Goal: Task Accomplishment & Management: Use online tool/utility

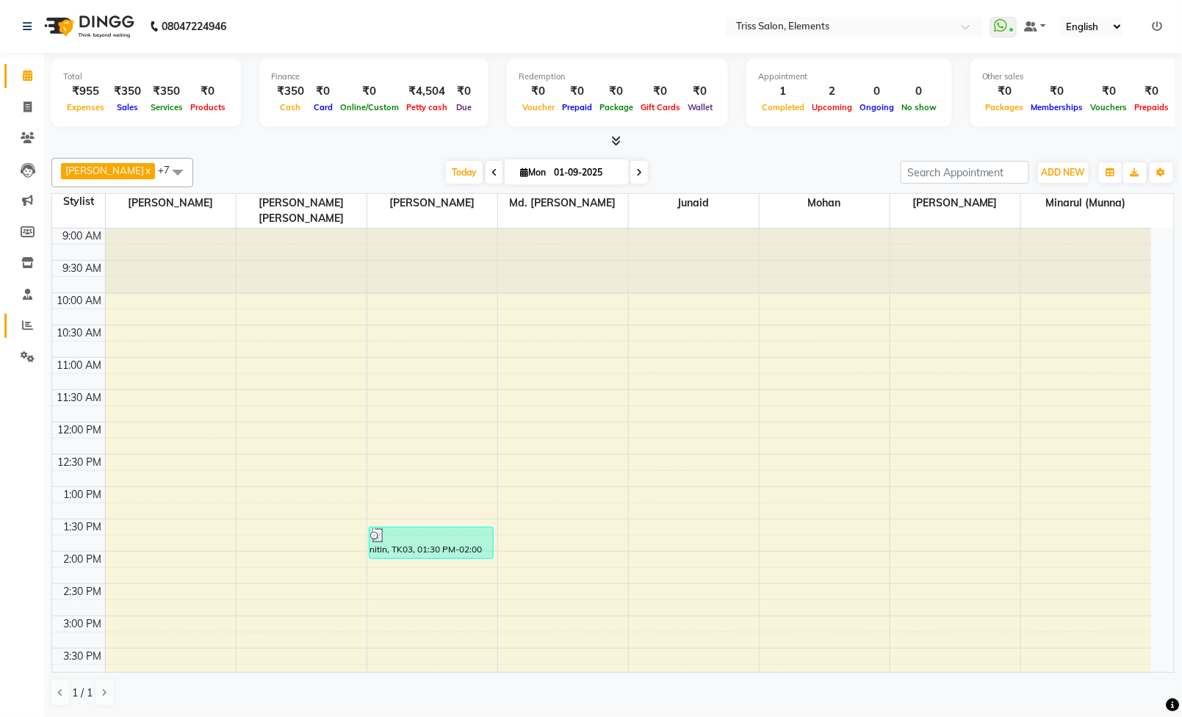
click at [26, 315] on link "Reports" at bounding box center [21, 326] width 35 height 24
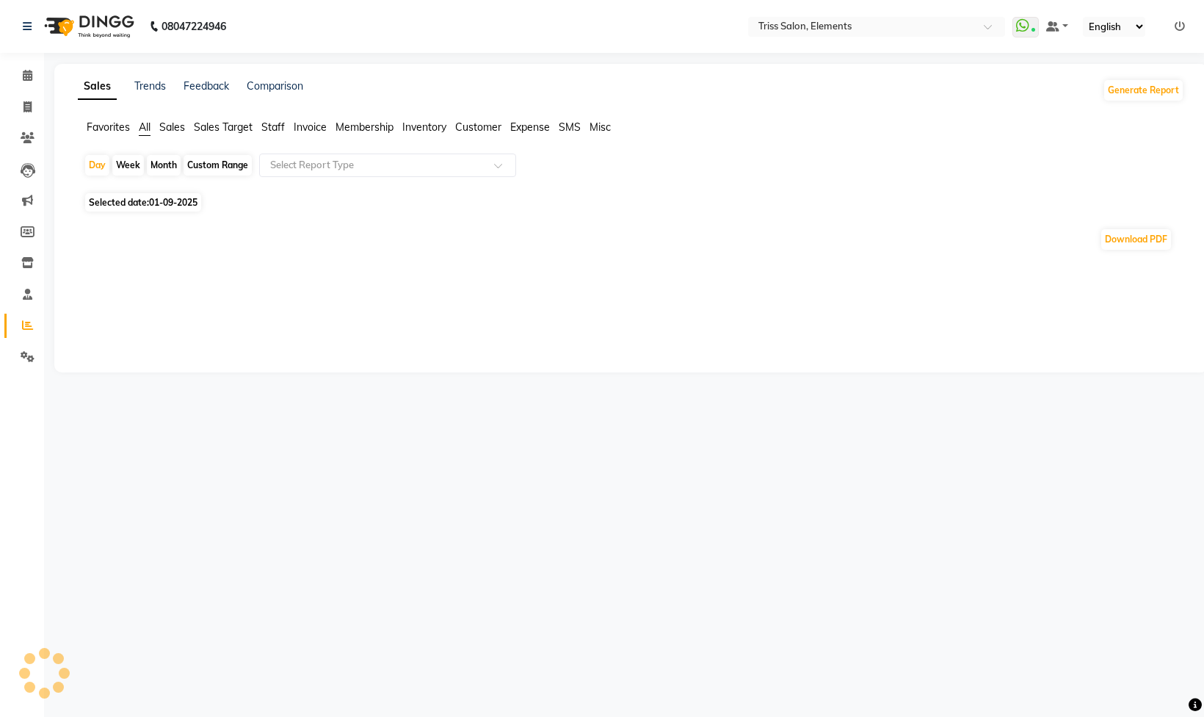
click at [273, 116] on div "Sales Trends Feedback Comparison Generate Report Favorites All Sales Sales Targ…" at bounding box center [631, 218] width 1154 height 308
click at [273, 137] on div "Favorites All Sales Sales Target Staff Invoice Membership Inventory Customer Ex…" at bounding box center [631, 134] width 1129 height 28
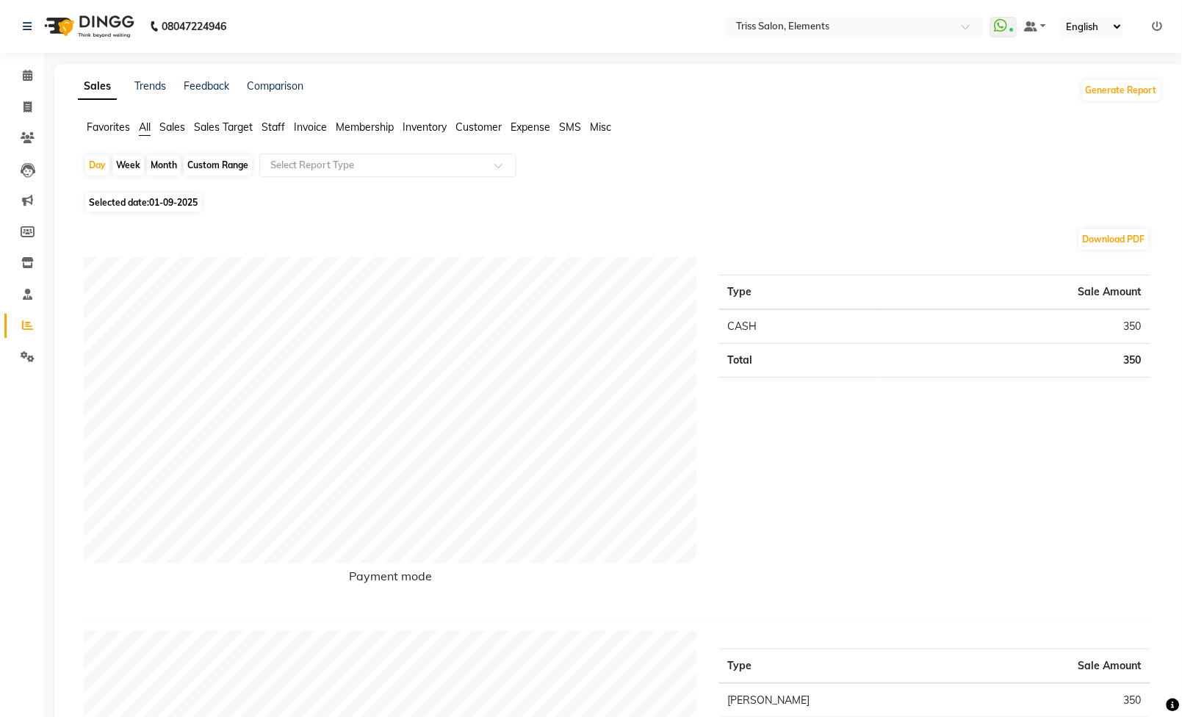
click at [273, 122] on span "Staff" at bounding box center [272, 126] width 23 height 13
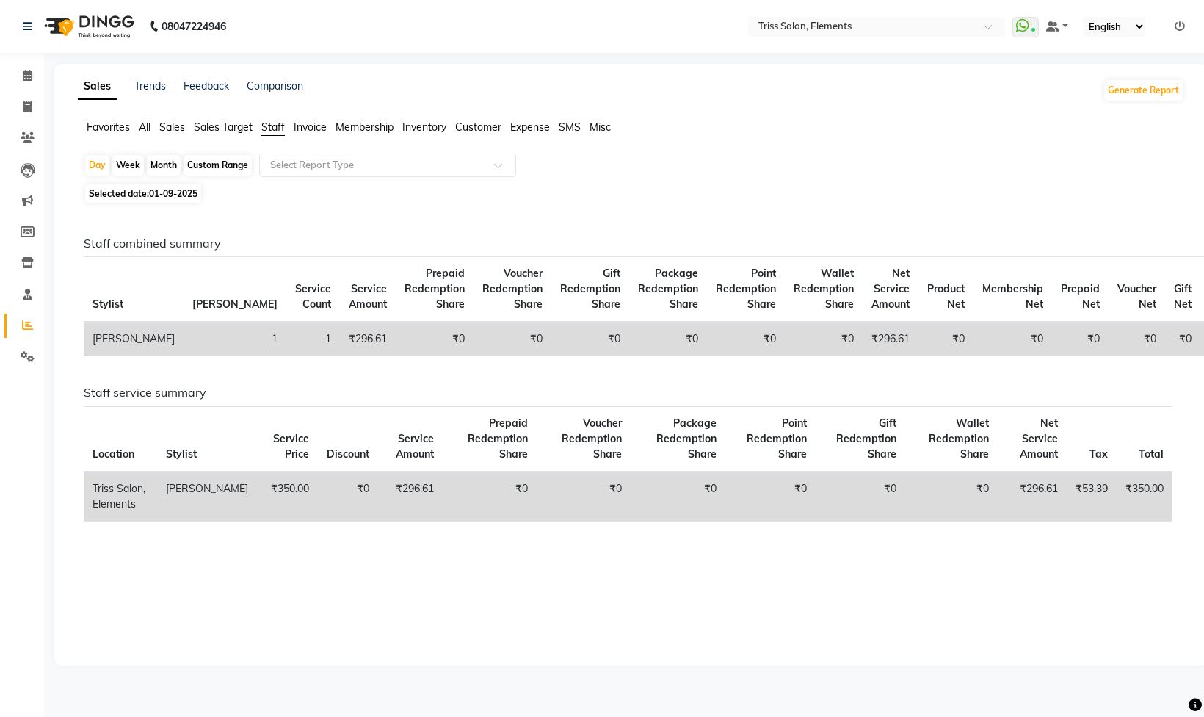
click at [182, 137] on div "Favorites All Sales Sales Target Staff Invoice Membership Inventory Customer Ex…" at bounding box center [631, 134] width 1129 height 28
click at [176, 128] on span "Sales" at bounding box center [172, 126] width 26 height 13
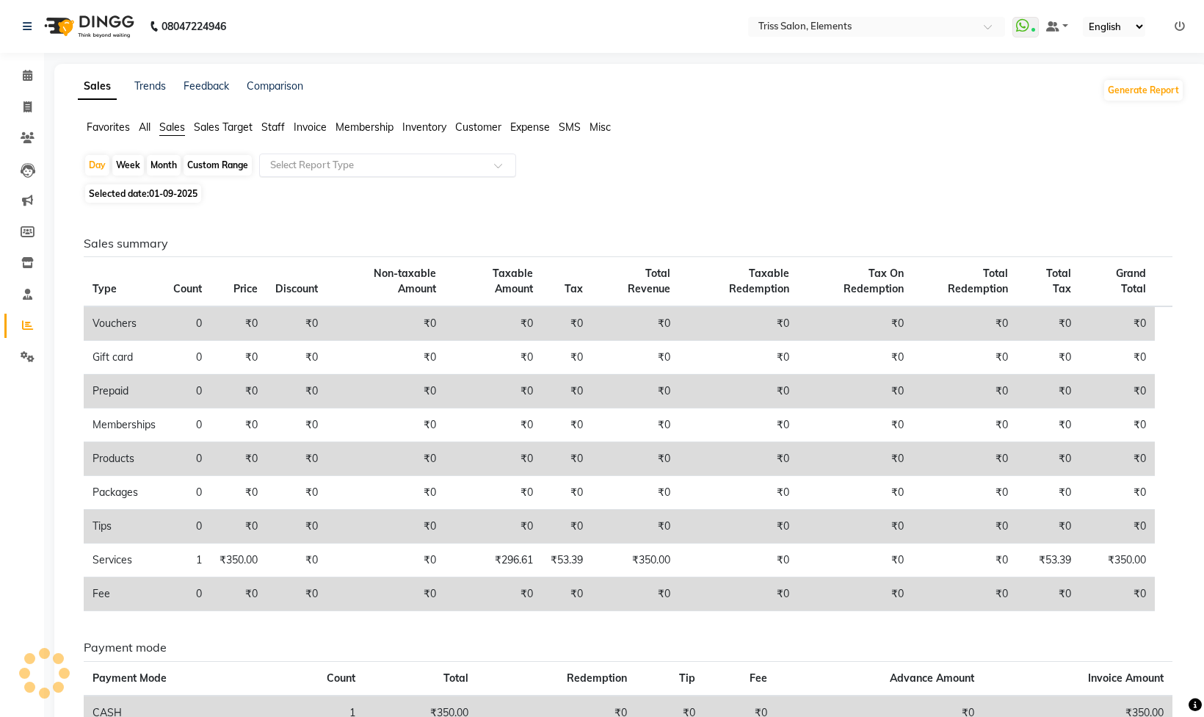
click at [344, 164] on input "text" at bounding box center [372, 165] width 211 height 15
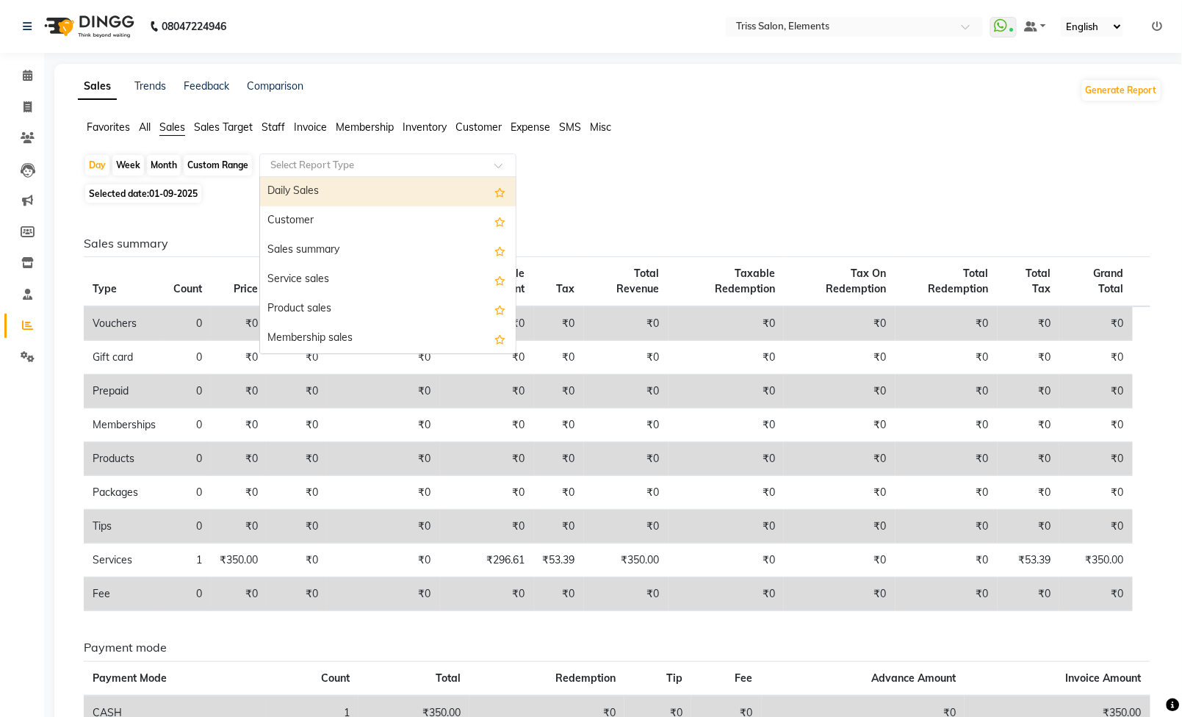
click at [352, 190] on div "Daily Sales" at bounding box center [388, 191] width 256 height 29
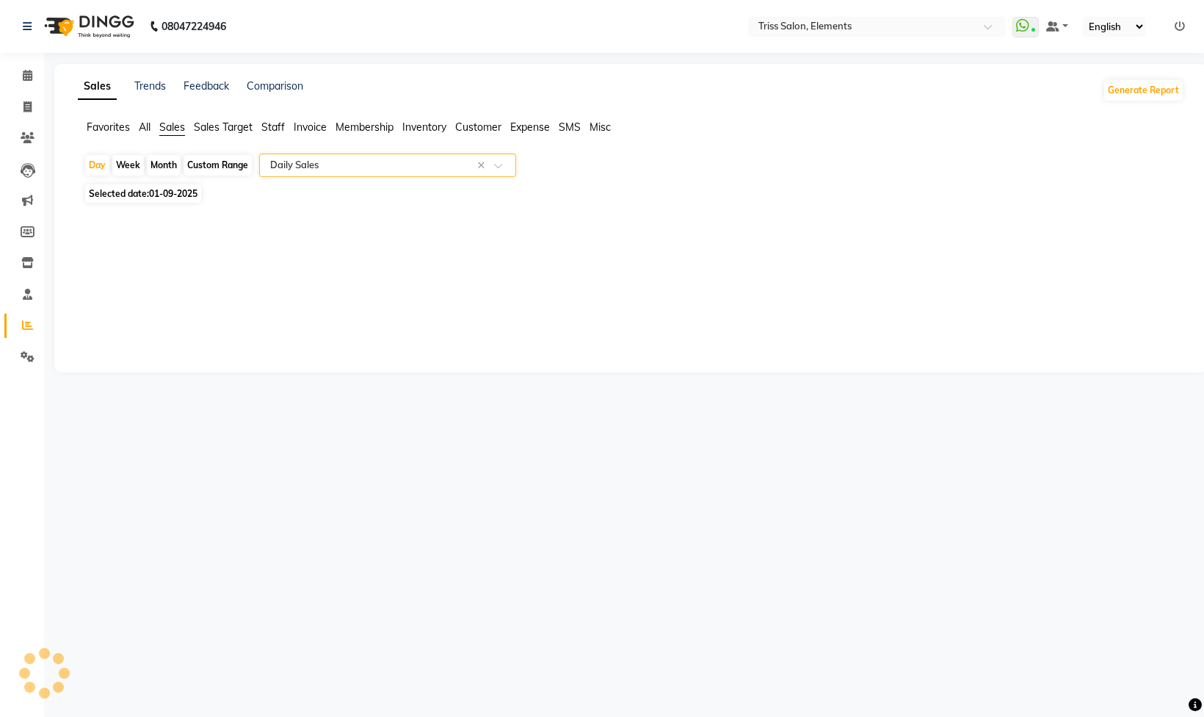
click at [156, 160] on div "Month" at bounding box center [164, 165] width 34 height 21
click at [164, 169] on div "Month" at bounding box center [164, 165] width 34 height 21
select select "full_report"
select select "csv"
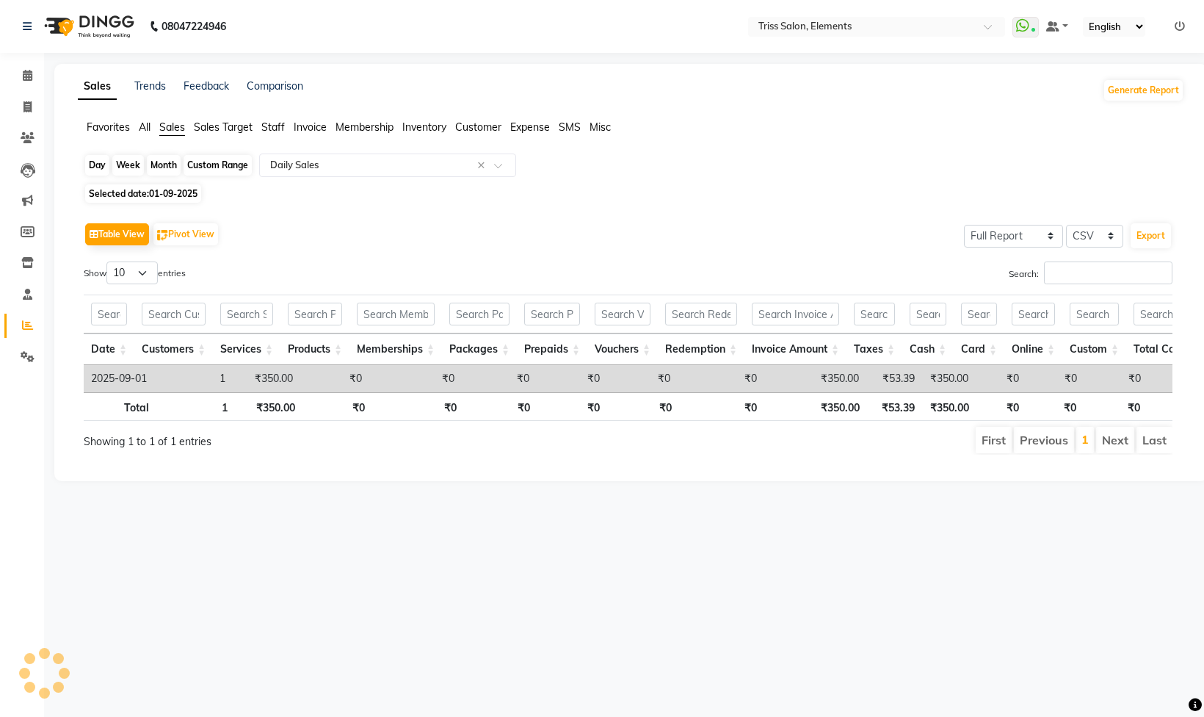
click at [161, 169] on div "Month" at bounding box center [164, 165] width 34 height 21
select select "9"
select select "2025"
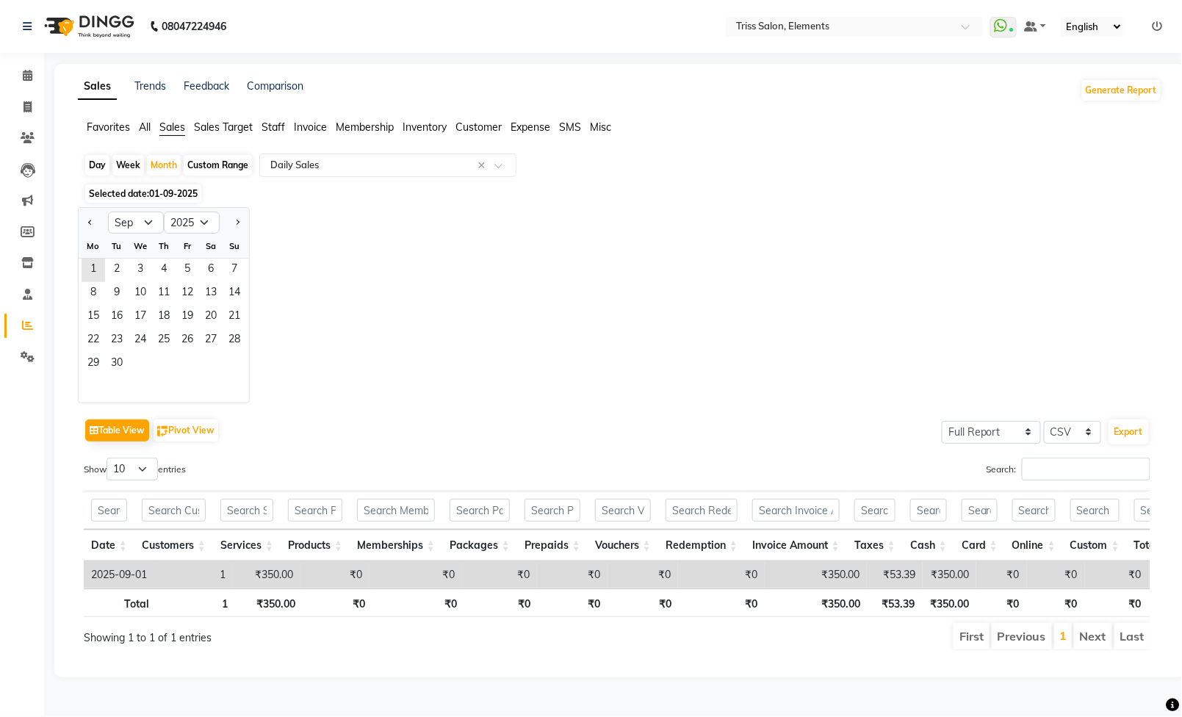
drag, startPoint x: 89, startPoint y: 227, endPoint x: 109, endPoint y: 249, distance: 29.6
click at [89, 225] on button "Previous month" at bounding box center [90, 222] width 12 height 23
select select "8"
click at [147, 288] on span "6" at bounding box center [140, 293] width 23 height 23
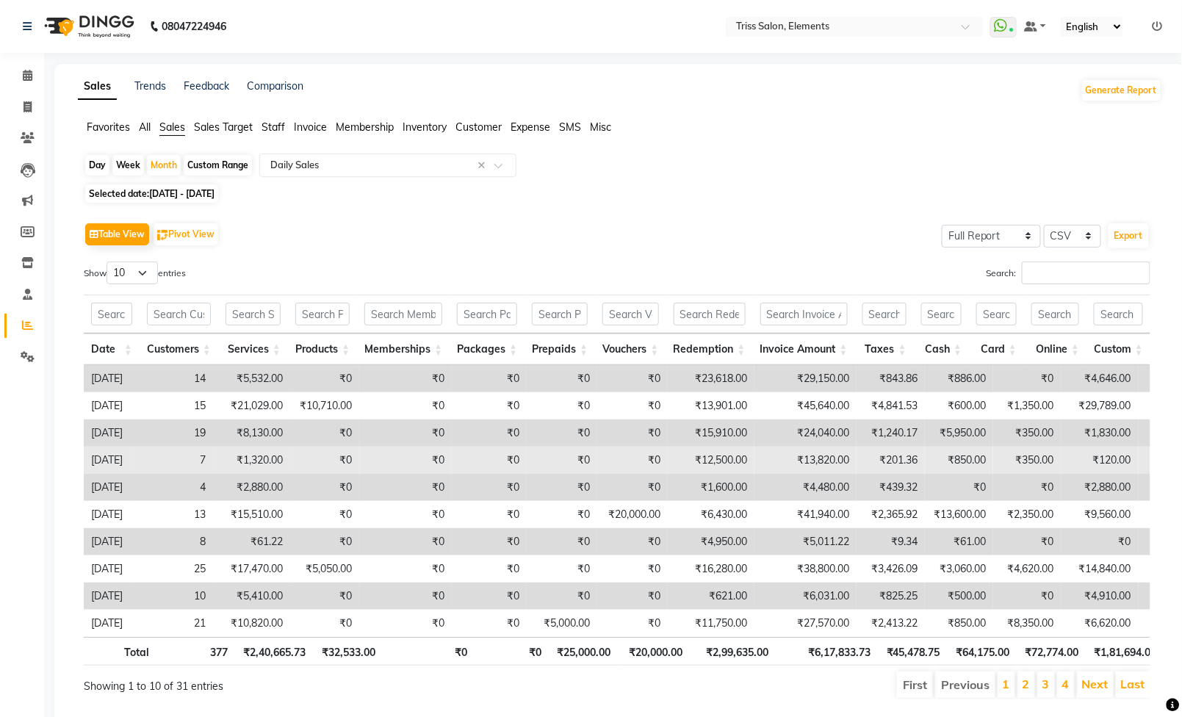
scroll to position [81, 0]
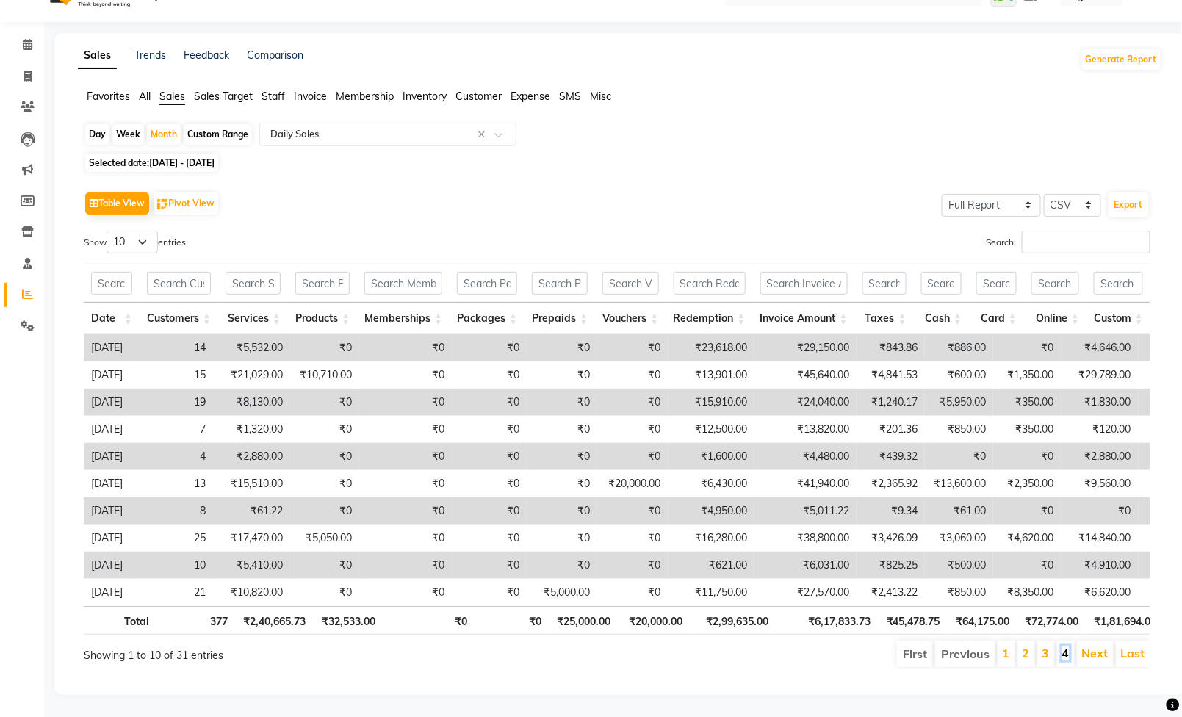
click at [1066, 645] on link "4" at bounding box center [1065, 652] width 7 height 15
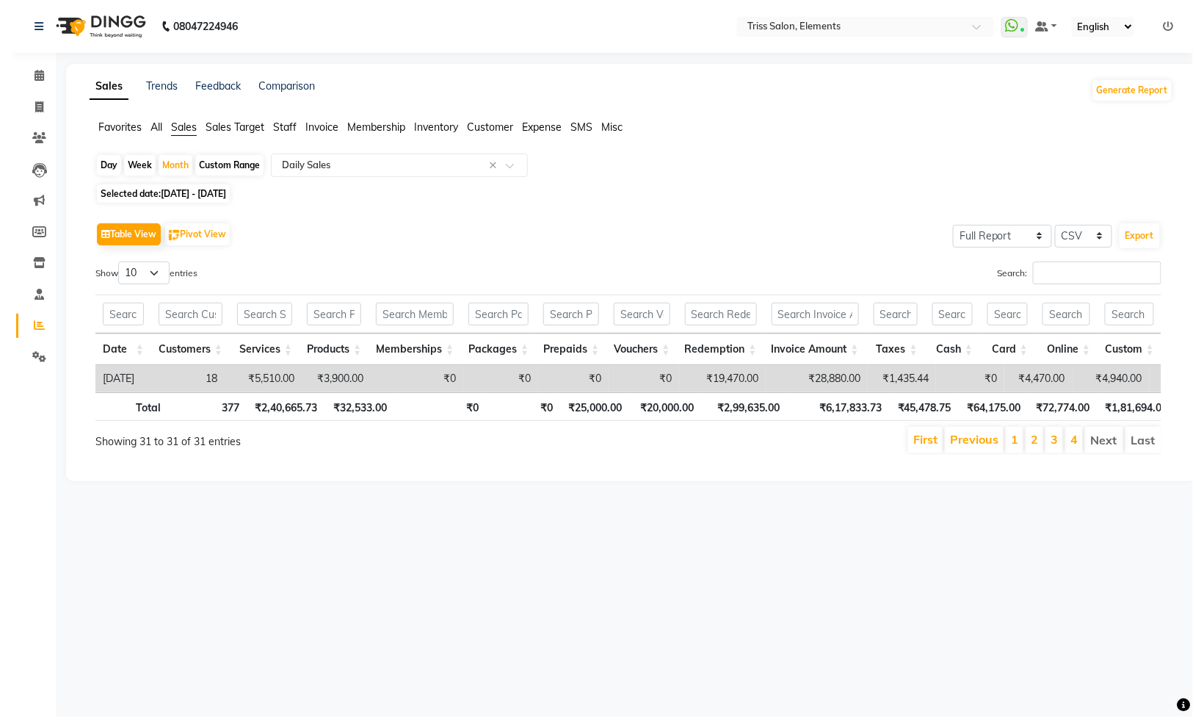
scroll to position [0, 0]
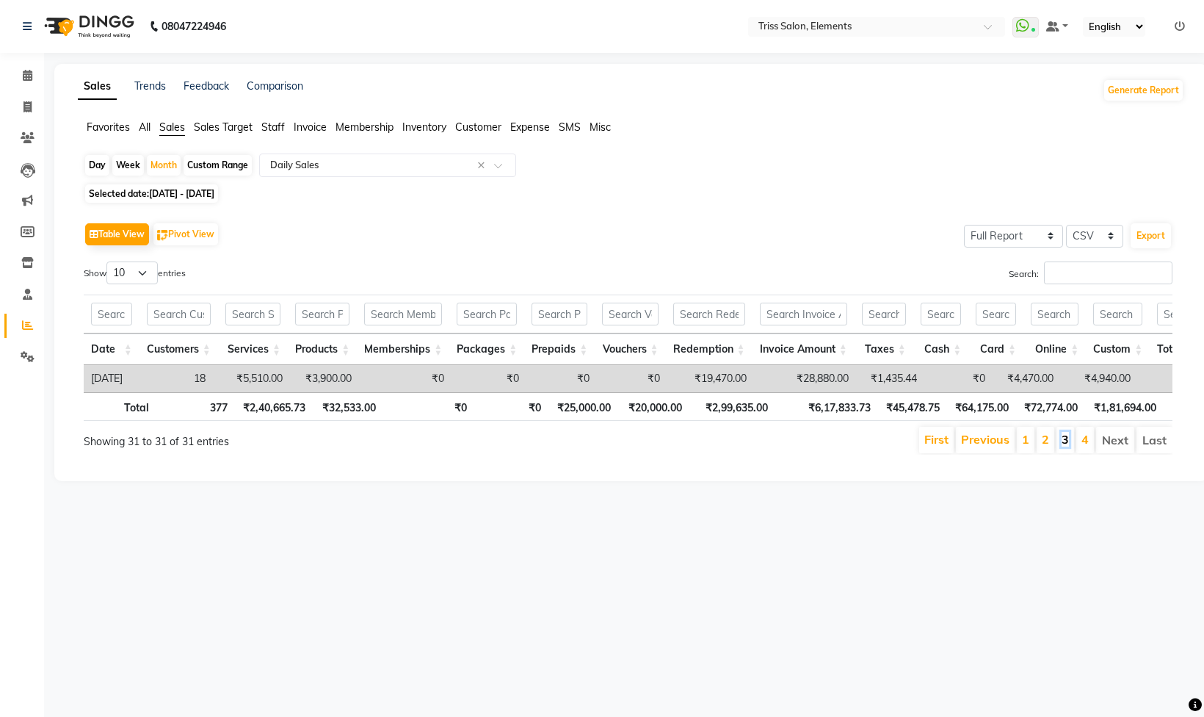
click at [1062, 446] on link "3" at bounding box center [1065, 439] width 7 height 15
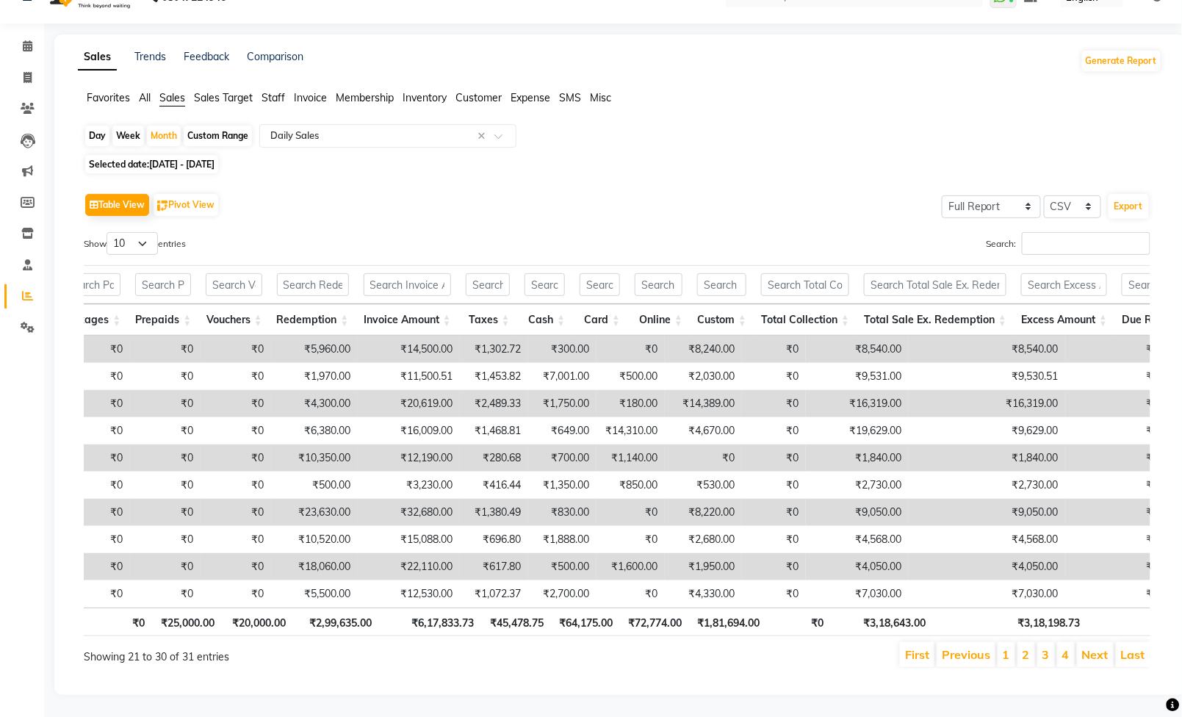
click at [1066, 553] on td "₹4,050.00" at bounding box center [986, 566] width 157 height 27
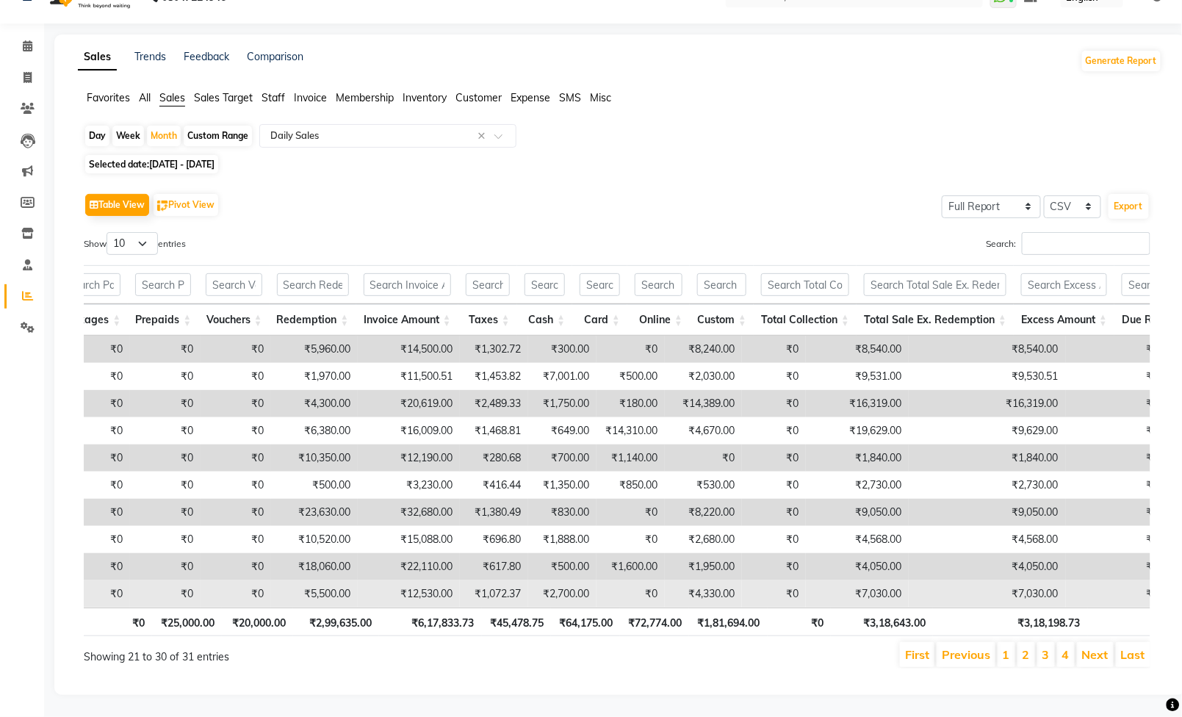
click at [1042, 580] on td "₹7,030.00" at bounding box center [986, 593] width 157 height 27
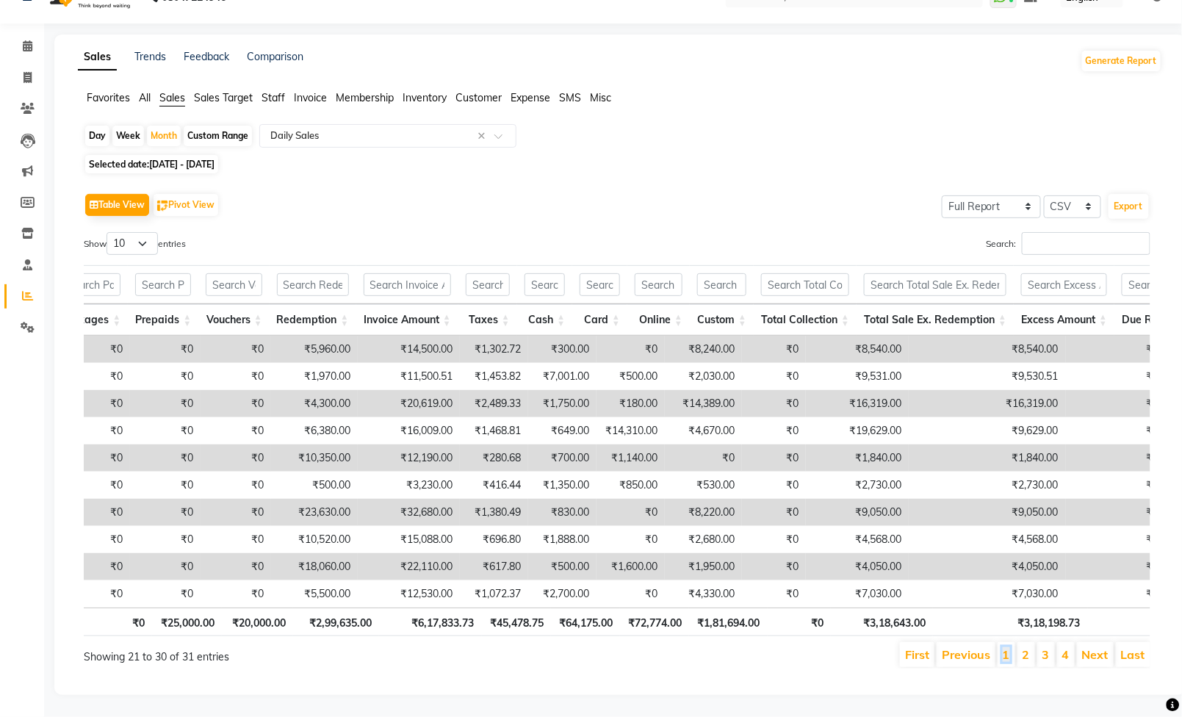
click at [1007, 642] on li "1" at bounding box center [1006, 654] width 18 height 25
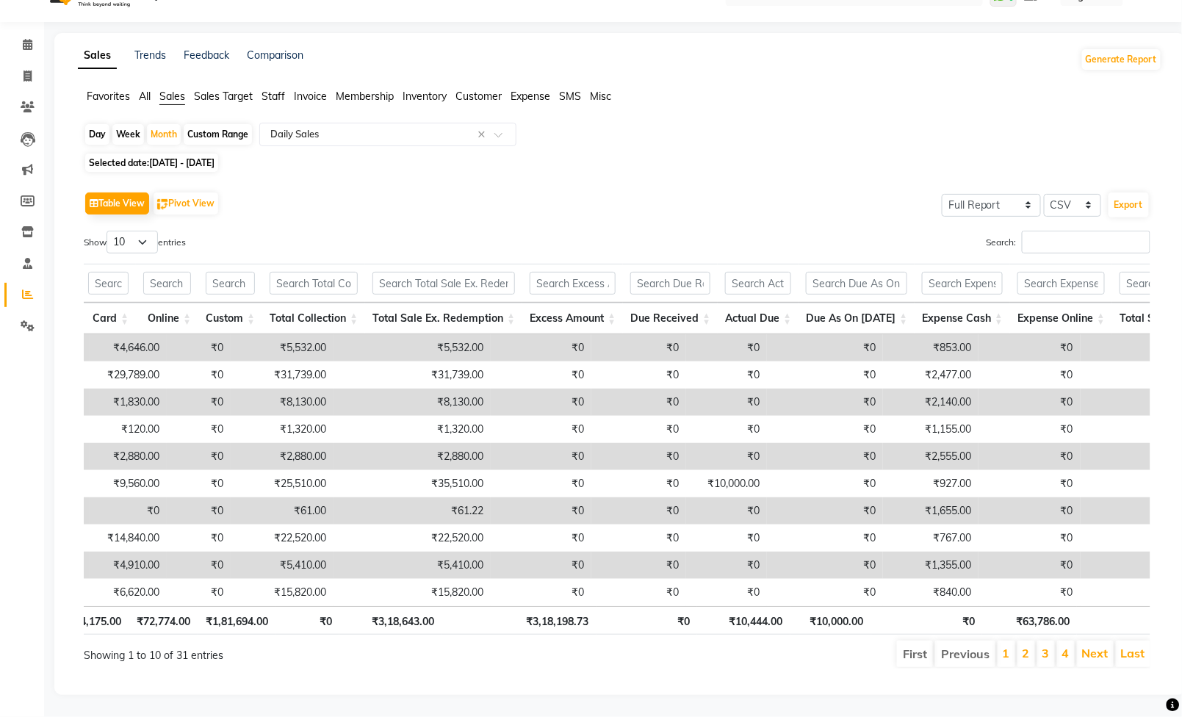
scroll to position [0, 972]
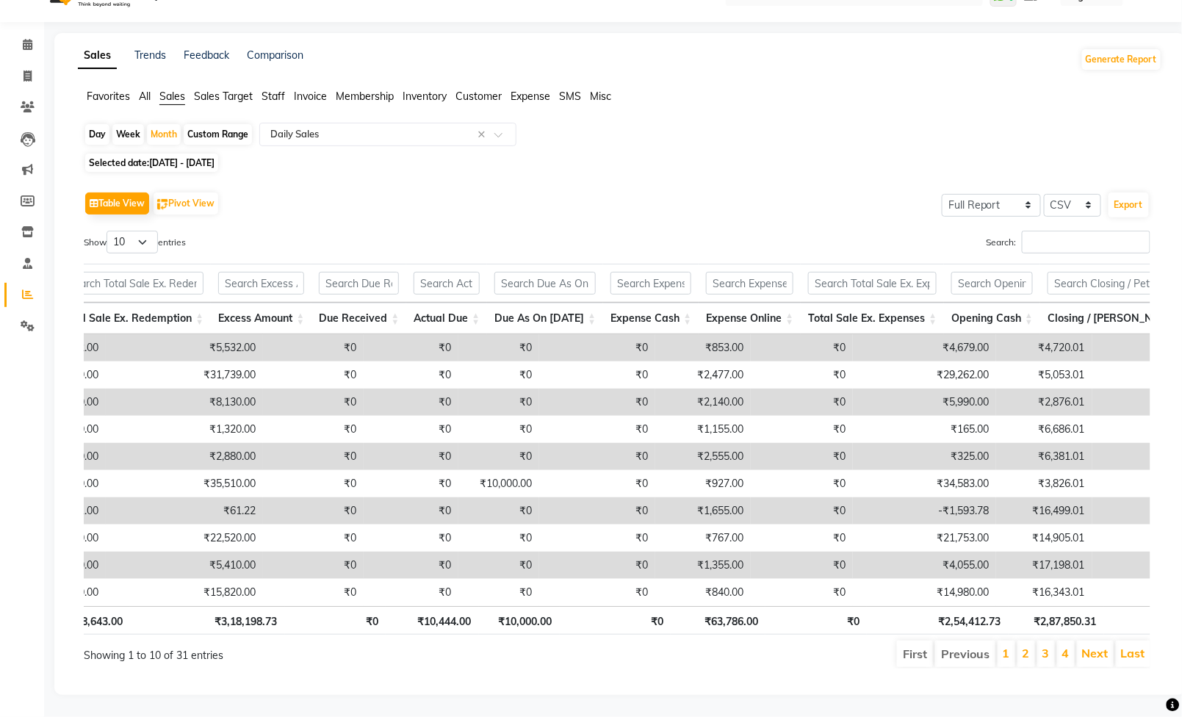
click at [1017, 640] on li "2" at bounding box center [1026, 653] width 18 height 26
click at [1022, 647] on link "2" at bounding box center [1025, 654] width 7 height 15
click at [1042, 647] on link "3" at bounding box center [1045, 654] width 7 height 15
click at [1063, 647] on link "4" at bounding box center [1065, 654] width 7 height 15
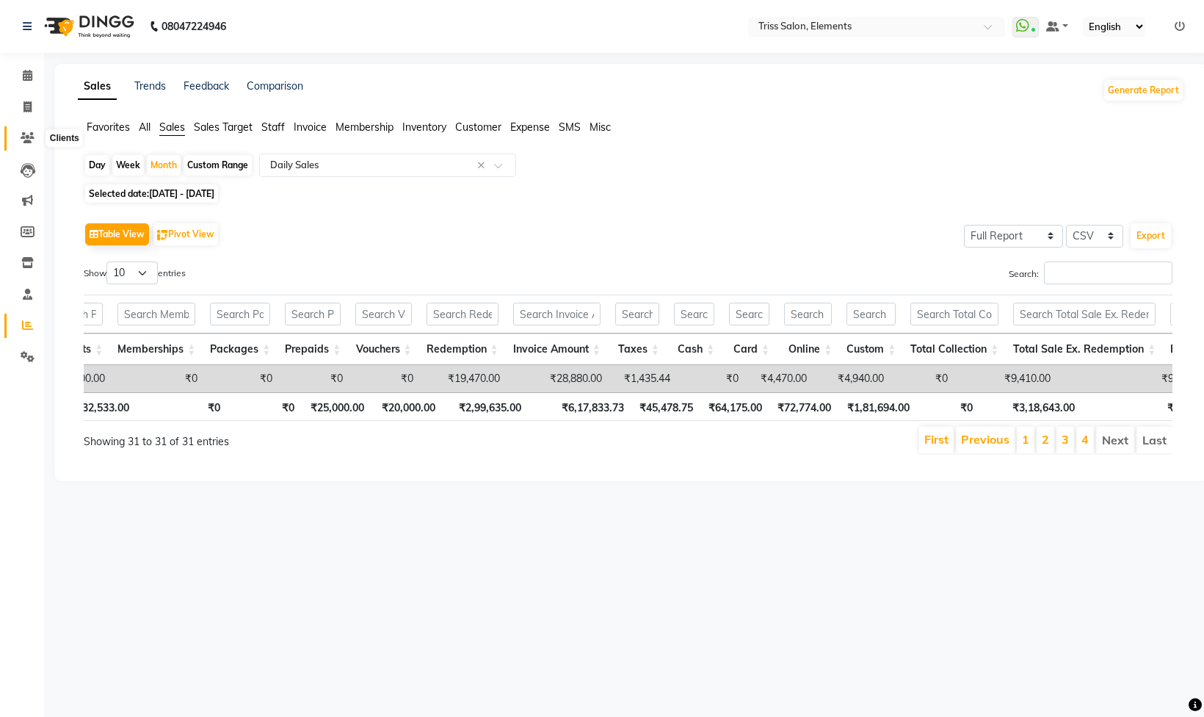
click at [29, 137] on icon at bounding box center [28, 137] width 14 height 11
